Goal: Information Seeking & Learning: Learn about a topic

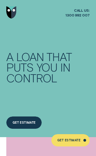
click at [10, 13] on img "Go to home page" at bounding box center [11, 12] width 10 height 12
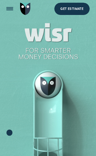
click at [7, 7] on div "Open Menu" at bounding box center [9, 8] width 17 height 17
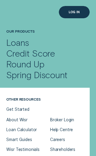
click at [11, 52] on div "Credit Score" at bounding box center [47, 53] width 83 height 11
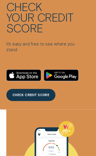
scroll to position [78, 0]
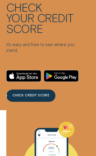
click at [23, 95] on div "CHECK CREDIT SCORE" at bounding box center [30, 96] width 49 height 12
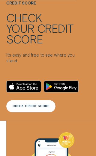
scroll to position [68, 0]
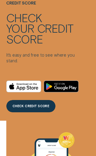
click at [15, 86] on icon "Download on the App Store" at bounding box center [24, 86] width 34 height 11
